Goal: Communication & Community: Participate in discussion

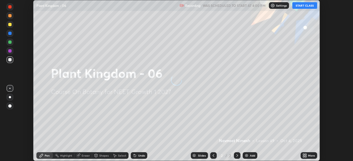
scroll to position [161, 353]
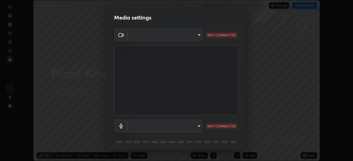
type input "1170694498857cb11788a0b7ae79d5cf1e08a6c331eb8d7031f90166f8fae325"
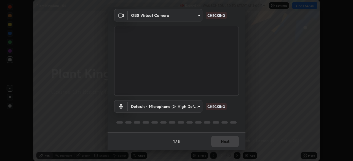
click at [198, 107] on body "Erase all Plant Kingdom - 06 Recording WAS SCHEDULED TO START AT 4:00 PM Settin…" at bounding box center [176, 80] width 353 height 161
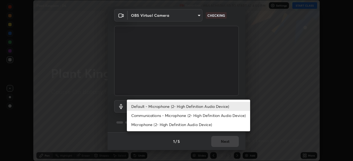
click at [198, 115] on li "Communications - Microphone (2- High Definition Audio Device)" at bounding box center [188, 115] width 123 height 9
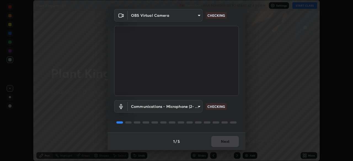
click at [198, 108] on body "Erase all Plant Kingdom - 06 Recording WAS SCHEDULED TO START AT 4:00 PM Settin…" at bounding box center [176, 80] width 353 height 161
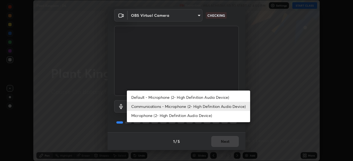
click at [195, 97] on li "Default - Microphone (2- High Definition Audio Device)" at bounding box center [188, 97] width 123 height 9
type input "default"
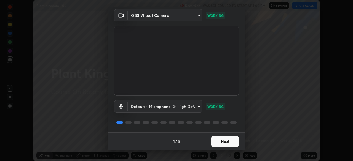
click at [222, 142] on button "Next" at bounding box center [225, 141] width 28 height 11
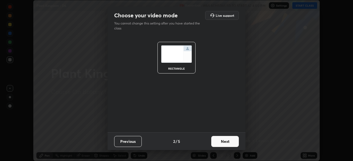
scroll to position [0, 0]
click at [227, 141] on button "Next" at bounding box center [225, 141] width 28 height 11
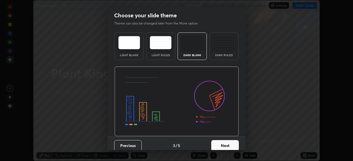
scroll to position [4, 0]
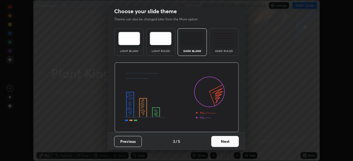
click at [227, 141] on button "Next" at bounding box center [225, 141] width 28 height 11
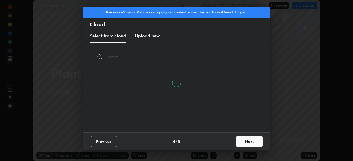
click at [246, 140] on button "Next" at bounding box center [250, 141] width 28 height 11
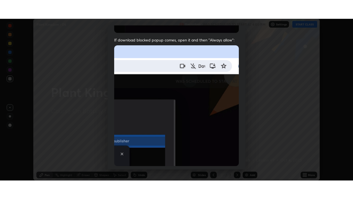
scroll to position [132, 0]
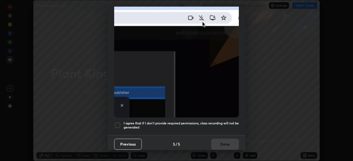
click at [117, 123] on div at bounding box center [117, 125] width 7 height 7
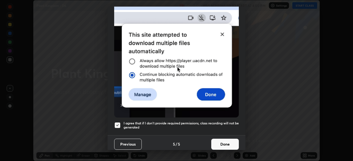
click at [224, 143] on button "Done" at bounding box center [225, 144] width 28 height 11
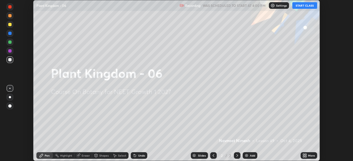
click at [304, 157] on icon at bounding box center [303, 156] width 1 height 1
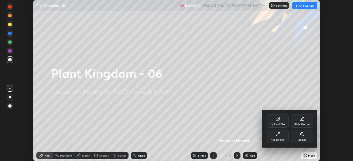
click at [277, 136] on icon at bounding box center [276, 135] width 1 height 1
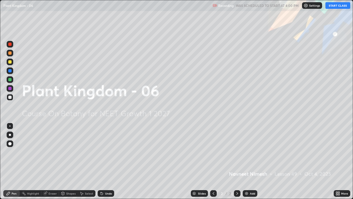
scroll to position [199, 353]
click at [337, 7] on button "START CLASS" at bounding box center [338, 5] width 25 height 7
click at [246, 161] on div "Add" at bounding box center [250, 193] width 15 height 7
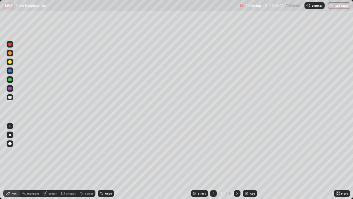
click at [55, 161] on div "Eraser" at bounding box center [53, 193] width 8 height 3
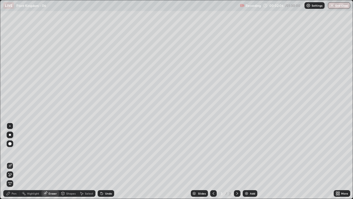
click at [10, 161] on icon at bounding box center [10, 174] width 3 height 3
click at [16, 161] on div "Pen" at bounding box center [11, 193] width 17 height 7
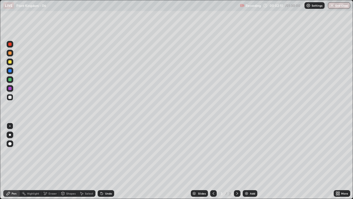
click at [10, 64] on div at bounding box center [10, 61] width 7 height 7
click at [104, 161] on div "Undo" at bounding box center [106, 193] width 17 height 7
click at [11, 143] on div at bounding box center [9, 143] width 3 height 3
click at [10, 62] on div at bounding box center [9, 61] width 3 height 3
click at [12, 88] on div at bounding box center [10, 88] width 7 height 7
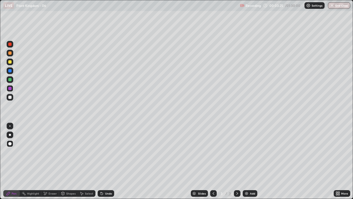
click at [10, 97] on div at bounding box center [9, 96] width 3 height 3
click at [10, 71] on div at bounding box center [9, 70] width 3 height 3
click at [103, 161] on icon at bounding box center [102, 193] width 4 height 4
click at [105, 161] on div "Undo" at bounding box center [108, 193] width 7 height 3
click at [104, 161] on div "Undo" at bounding box center [106, 193] width 17 height 7
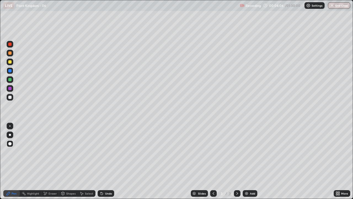
click at [105, 161] on div "Undo" at bounding box center [106, 193] width 17 height 7
click at [12, 100] on div at bounding box center [10, 97] width 7 height 7
click at [101, 161] on icon at bounding box center [101, 192] width 1 height 1
click at [11, 99] on div at bounding box center [9, 96] width 3 height 3
click at [11, 70] on div at bounding box center [9, 70] width 3 height 3
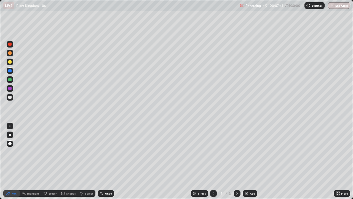
click at [10, 55] on div at bounding box center [10, 53] width 7 height 7
click at [11, 63] on div at bounding box center [9, 61] width 3 height 3
click at [11, 45] on div at bounding box center [9, 43] width 3 height 3
click at [10, 79] on div at bounding box center [9, 79] width 3 height 3
click at [9, 97] on div at bounding box center [9, 96] width 3 height 3
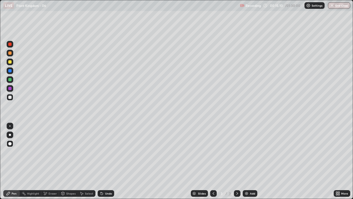
click at [10, 80] on div at bounding box center [9, 79] width 3 height 3
click at [10, 79] on div at bounding box center [9, 79] width 3 height 3
click at [10, 97] on div at bounding box center [9, 96] width 3 height 3
click at [9, 96] on div at bounding box center [9, 96] width 3 height 3
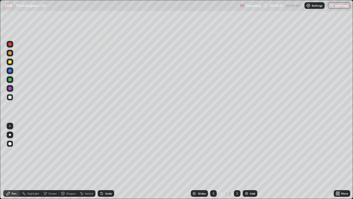
click at [10, 79] on div at bounding box center [9, 79] width 3 height 3
click at [101, 161] on icon at bounding box center [101, 192] width 1 height 1
click at [10, 98] on div at bounding box center [9, 96] width 3 height 3
click at [10, 97] on div at bounding box center [9, 96] width 3 height 3
click at [101, 161] on icon at bounding box center [101, 192] width 1 height 1
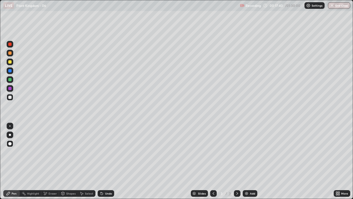
click at [101, 161] on icon at bounding box center [101, 192] width 1 height 1
click at [11, 97] on div at bounding box center [9, 96] width 3 height 3
click at [10, 63] on div at bounding box center [9, 61] width 3 height 3
click at [10, 97] on div at bounding box center [9, 96] width 3 height 3
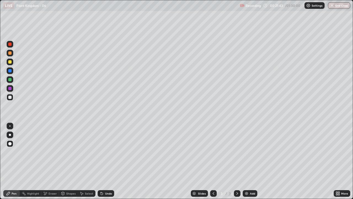
click at [11, 62] on div at bounding box center [9, 61] width 3 height 3
click at [11, 71] on div at bounding box center [9, 70] width 3 height 3
click at [101, 161] on icon at bounding box center [102, 193] width 2 height 2
click at [10, 134] on div at bounding box center [10, 135] width 2 height 2
click at [9, 96] on div at bounding box center [9, 96] width 3 height 3
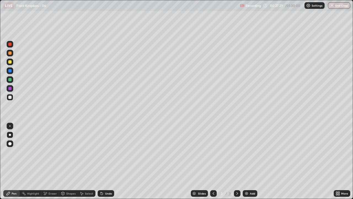
click at [12, 143] on div at bounding box center [10, 143] width 7 height 7
click at [103, 161] on icon at bounding box center [102, 193] width 4 height 4
click at [107, 161] on div "Undo" at bounding box center [106, 193] width 17 height 7
click at [106, 161] on div "Undo" at bounding box center [106, 193] width 17 height 7
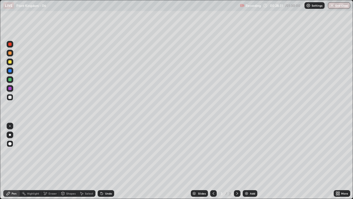
click at [10, 88] on div at bounding box center [9, 88] width 3 height 3
click at [9, 98] on div at bounding box center [9, 96] width 3 height 3
click at [249, 161] on div "Add" at bounding box center [250, 193] width 15 height 7
click at [98, 161] on div "Undo" at bounding box center [106, 193] width 17 height 7
click at [12, 54] on div at bounding box center [10, 53] width 7 height 7
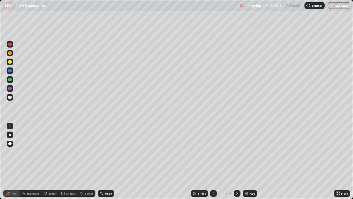
click at [68, 161] on div "Shapes" at bounding box center [70, 193] width 9 height 3
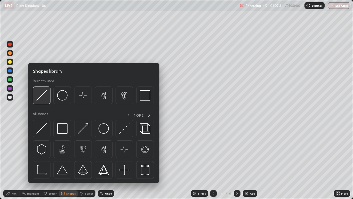
click at [44, 95] on img at bounding box center [41, 95] width 10 height 10
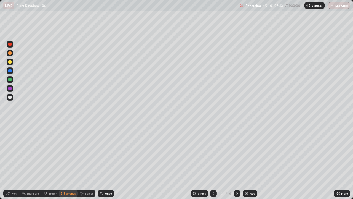
click at [11, 80] on div at bounding box center [9, 79] width 3 height 3
click at [14, 161] on div "Pen" at bounding box center [14, 193] width 5 height 3
click at [12, 88] on div at bounding box center [10, 88] width 7 height 7
click at [10, 96] on div at bounding box center [9, 96] width 3 height 3
click at [101, 161] on icon at bounding box center [101, 192] width 1 height 1
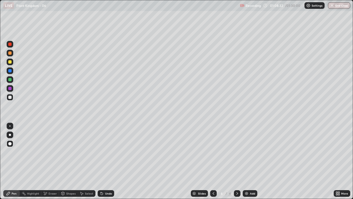
click at [105, 161] on div "Undo" at bounding box center [106, 193] width 17 height 7
click at [10, 79] on div at bounding box center [9, 79] width 3 height 3
click at [12, 99] on div at bounding box center [10, 97] width 7 height 7
click at [10, 97] on div at bounding box center [9, 96] width 3 height 3
click at [11, 97] on div at bounding box center [9, 96] width 3 height 3
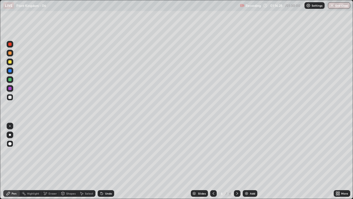
click at [10, 89] on div at bounding box center [9, 88] width 3 height 3
click at [249, 161] on div "Add" at bounding box center [250, 193] width 15 height 7
click at [101, 161] on icon at bounding box center [101, 192] width 1 height 1
click at [11, 97] on div at bounding box center [9, 96] width 3 height 3
click at [105, 161] on div "Undo" at bounding box center [108, 193] width 7 height 3
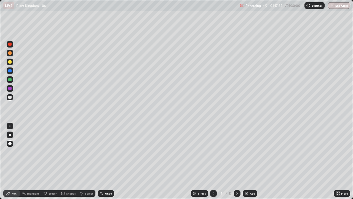
click at [9, 53] on div at bounding box center [9, 52] width 3 height 3
click at [13, 99] on div at bounding box center [10, 97] width 7 height 7
click at [10, 98] on div at bounding box center [9, 96] width 3 height 3
click at [51, 161] on div "Eraser" at bounding box center [53, 193] width 8 height 3
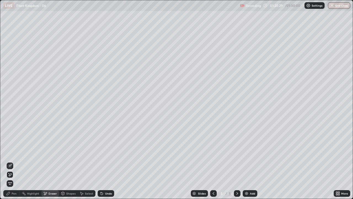
click at [15, 161] on div "Pen" at bounding box center [14, 193] width 5 height 3
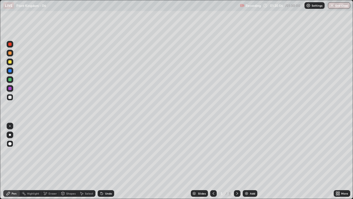
click at [104, 161] on div "Undo" at bounding box center [106, 193] width 17 height 7
click at [10, 98] on div at bounding box center [9, 96] width 3 height 3
click at [10, 55] on div at bounding box center [10, 53] width 7 height 7
click at [9, 96] on div at bounding box center [9, 96] width 3 height 3
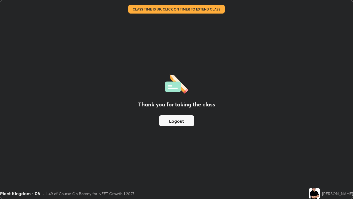
click at [181, 122] on button "Logout" at bounding box center [176, 120] width 35 height 11
